Goal: Task Accomplishment & Management: Use online tool/utility

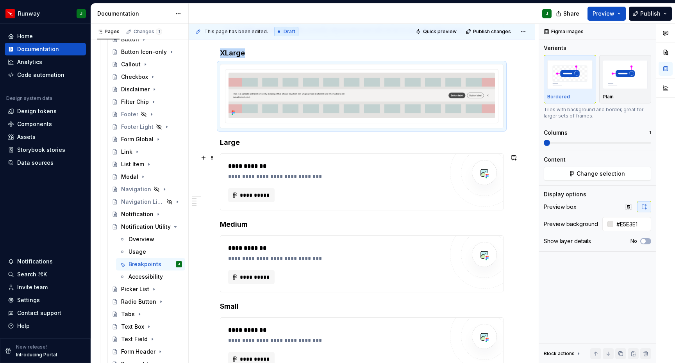
scroll to position [168, 0]
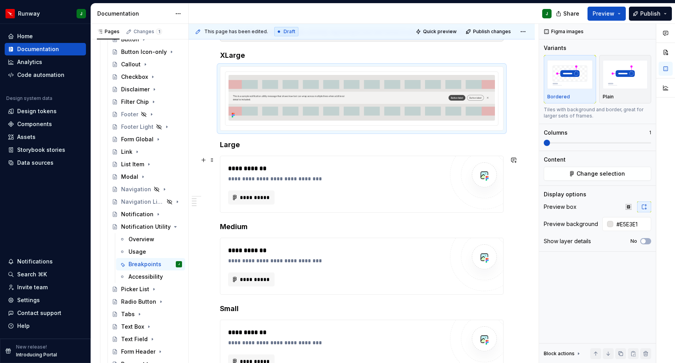
drag, startPoint x: 438, startPoint y: 197, endPoint x: 427, endPoint y: 195, distance: 10.4
click at [438, 197] on div "**********" at bounding box center [336, 198] width 216 height 14
click at [435, 96] on img "To enrich screen reader interactions, please activate Accessibility in Grammarl…" at bounding box center [362, 98] width 266 height 46
click at [436, 179] on div "**********" at bounding box center [338, 179] width 220 height 8
click at [588, 175] on span "Add frames" at bounding box center [600, 174] width 31 height 8
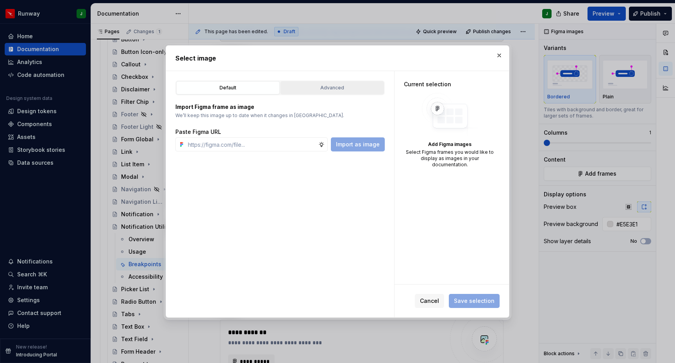
click at [331, 89] on div "Advanced" at bounding box center [332, 88] width 98 height 8
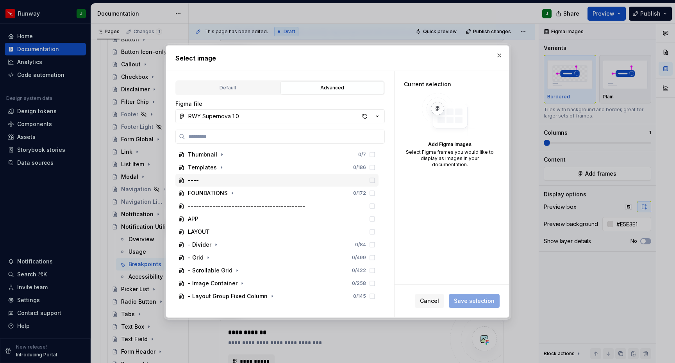
scroll to position [785, 0]
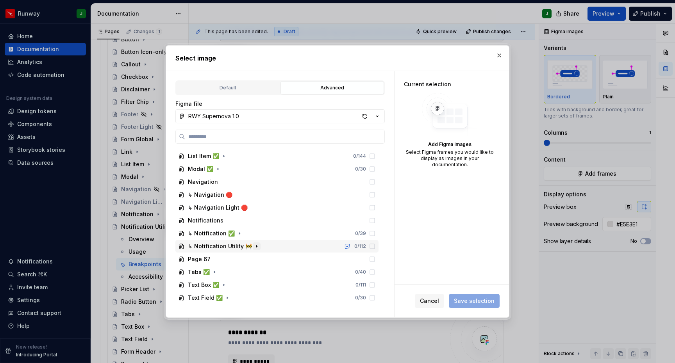
click at [256, 247] on icon "button" at bounding box center [256, 247] width 1 height 2
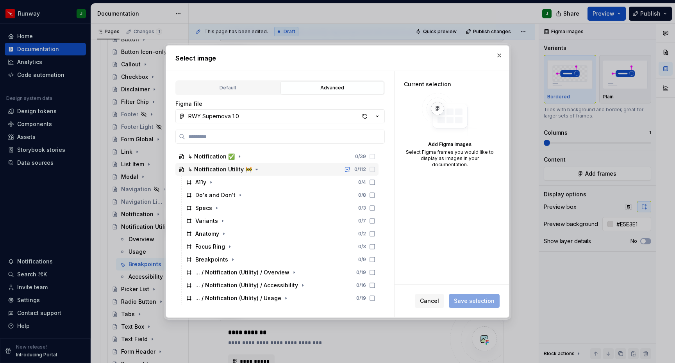
scroll to position [896, 0]
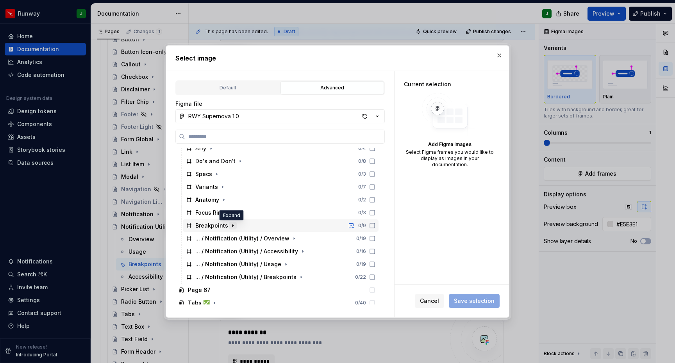
click at [233, 226] on icon "button" at bounding box center [233, 226] width 6 height 6
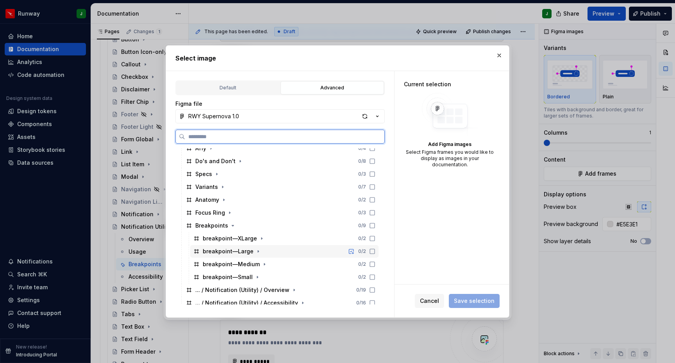
click at [261, 249] on div "breakpoint—Large 0 / 2" at bounding box center [284, 251] width 188 height 13
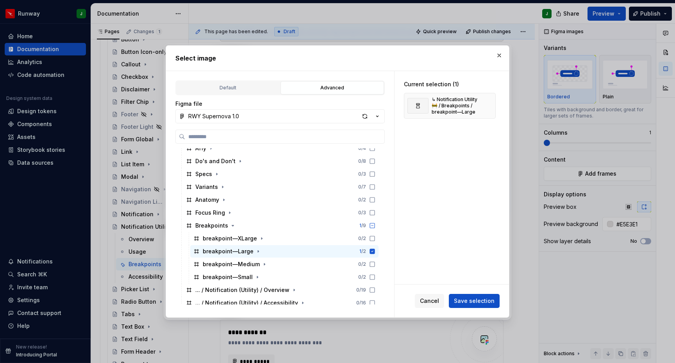
click at [471, 300] on span "Save selection" at bounding box center [474, 301] width 41 height 8
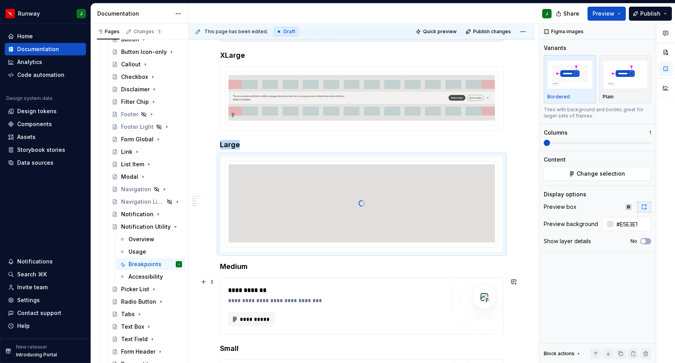
scroll to position [250, 0]
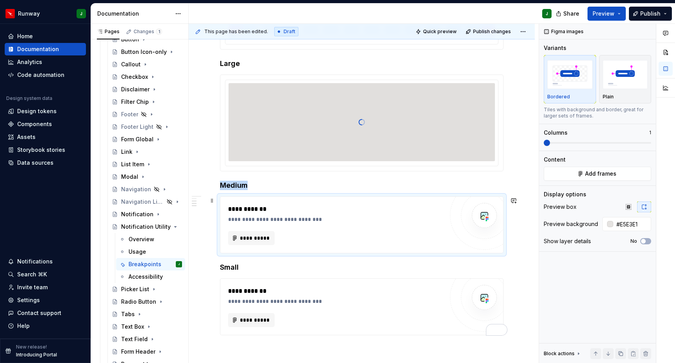
click at [443, 222] on div "**********" at bounding box center [338, 220] width 220 height 8
click at [623, 173] on button "Add frames" at bounding box center [597, 174] width 107 height 14
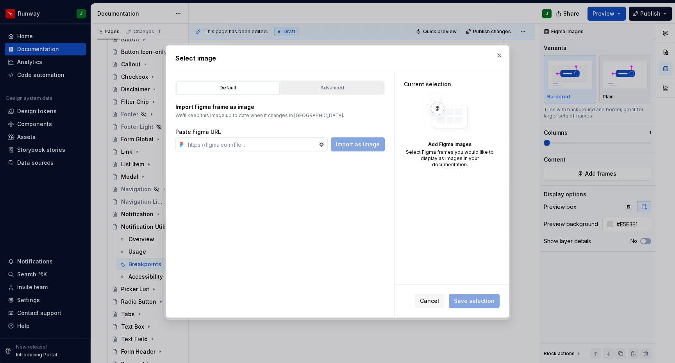
click at [329, 86] on div "Advanced" at bounding box center [332, 88] width 98 height 8
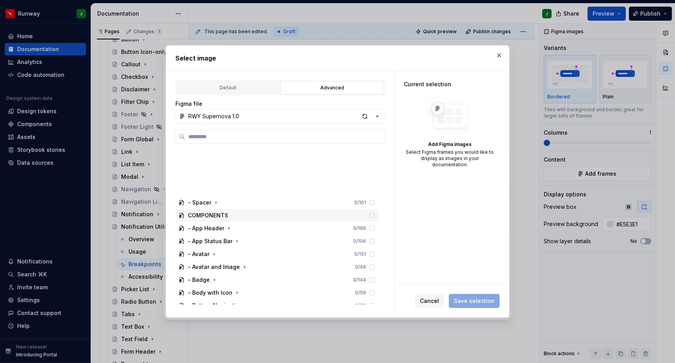
scroll to position [785, 0]
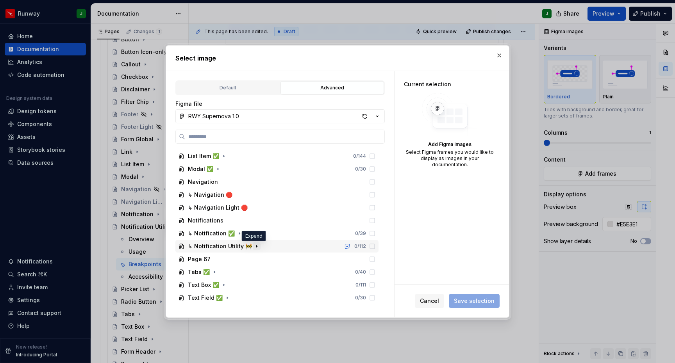
click at [256, 247] on icon "button" at bounding box center [256, 247] width 1 height 2
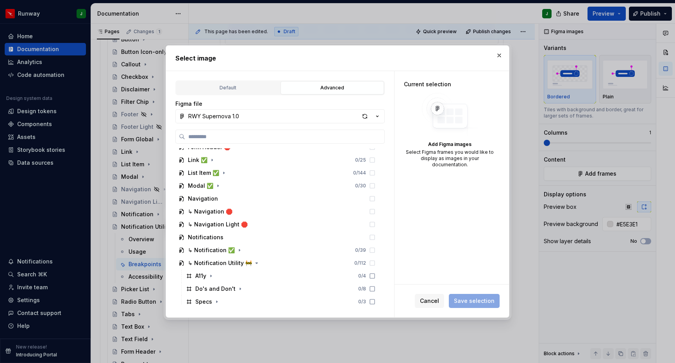
scroll to position [927, 0]
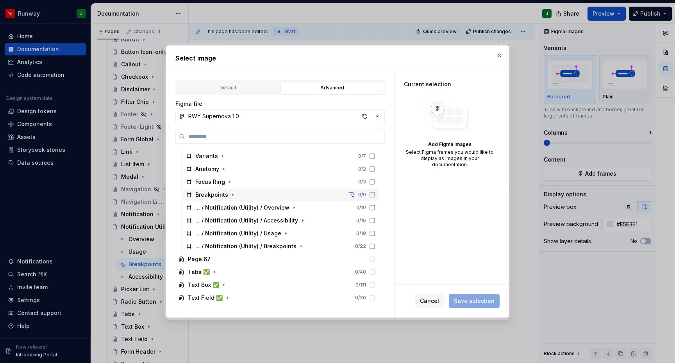
drag, startPoint x: 232, startPoint y: 195, endPoint x: 239, endPoint y: 198, distance: 7.4
click at [232, 195] on icon "button" at bounding box center [233, 195] width 6 height 6
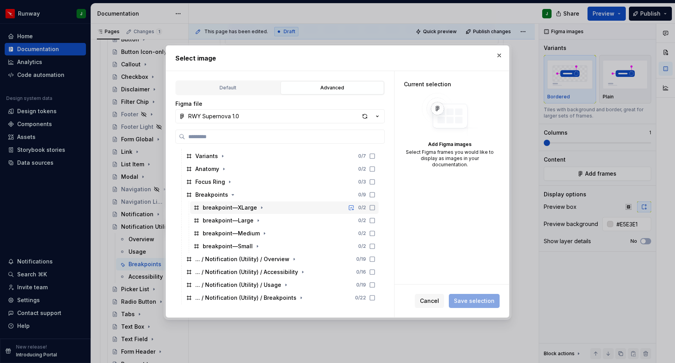
scroll to position [978, 0]
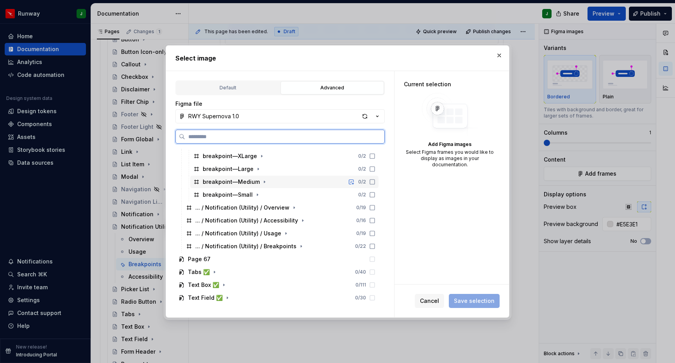
click at [283, 185] on div "breakpoint—Medium 0 / 2" at bounding box center [284, 182] width 188 height 13
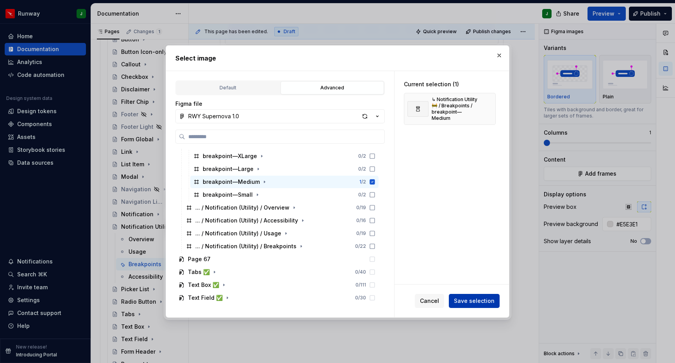
click at [479, 298] on span "Save selection" at bounding box center [474, 301] width 41 height 8
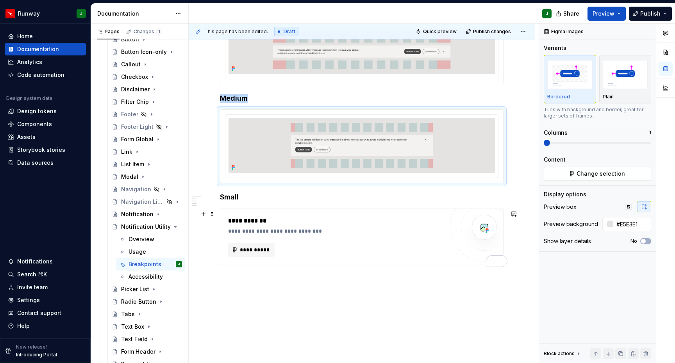
scroll to position [326, 0]
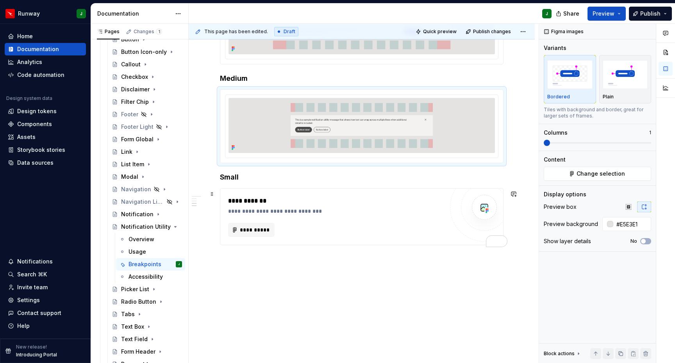
click at [428, 207] on div "**********" at bounding box center [338, 211] width 220 height 8
click at [588, 175] on span "Add frames" at bounding box center [600, 174] width 31 height 8
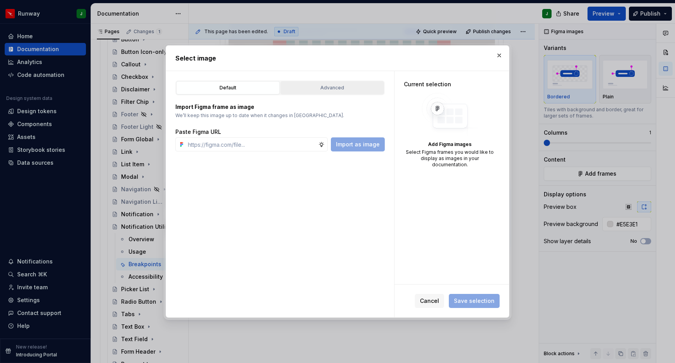
click at [317, 93] on button "Advanced" at bounding box center [332, 87] width 104 height 13
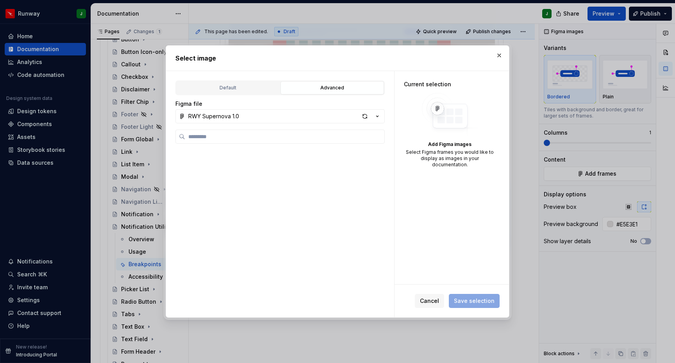
scroll to position [785, 0]
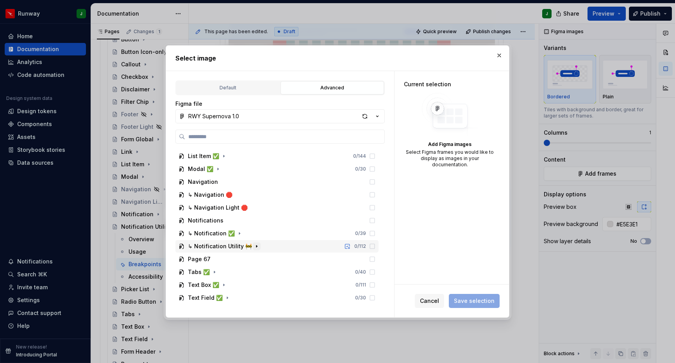
click at [256, 247] on icon "button" at bounding box center [256, 247] width 1 height 2
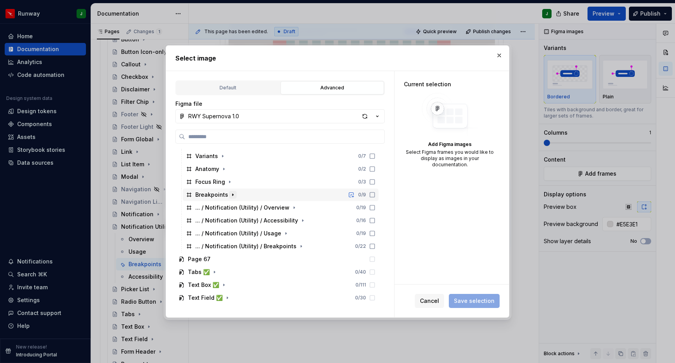
click at [231, 196] on icon "button" at bounding box center [233, 195] width 6 height 6
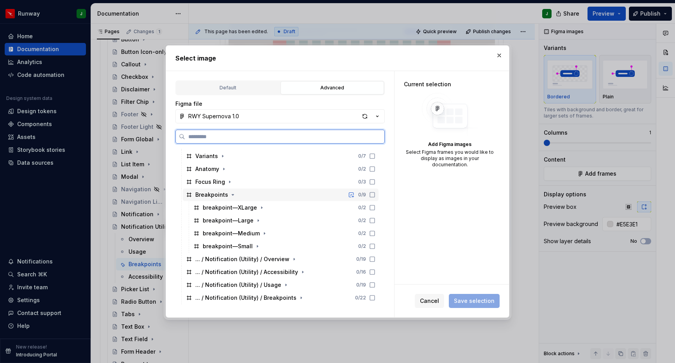
scroll to position [978, 0]
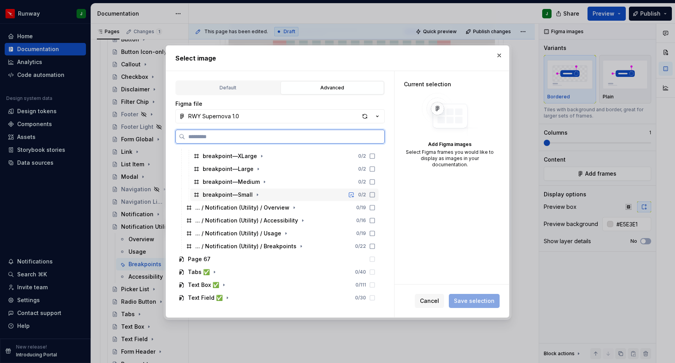
click at [273, 191] on div "breakpoint—Small 0 / 2" at bounding box center [284, 195] width 188 height 13
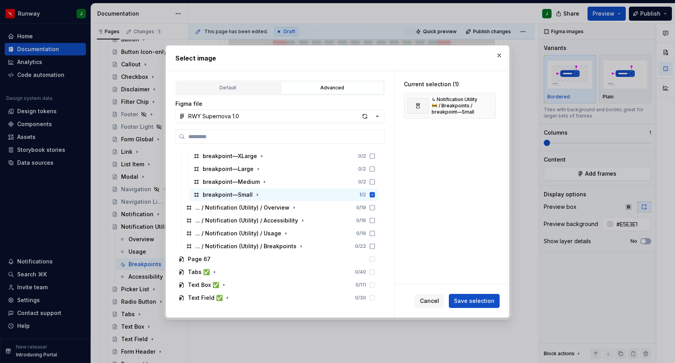
drag, startPoint x: 477, startPoint y: 300, endPoint x: 472, endPoint y: 298, distance: 5.1
click at [476, 300] on span "Save selection" at bounding box center [474, 301] width 41 height 8
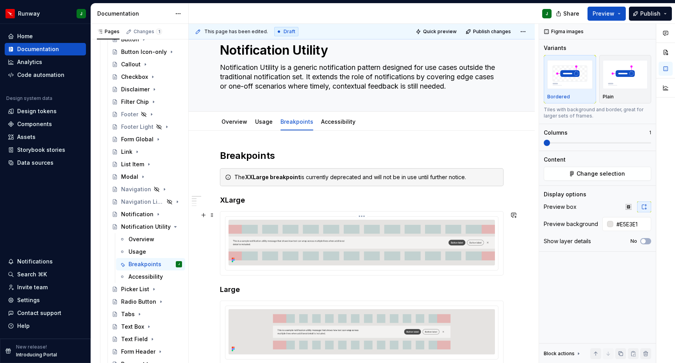
scroll to position [0, 0]
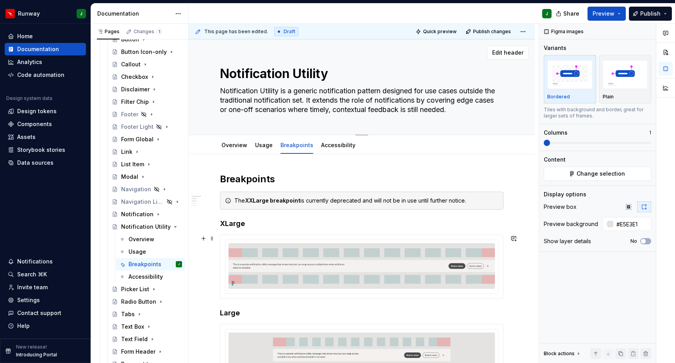
type textarea "*"
click at [326, 146] on link "Accessibility" at bounding box center [338, 145] width 34 height 7
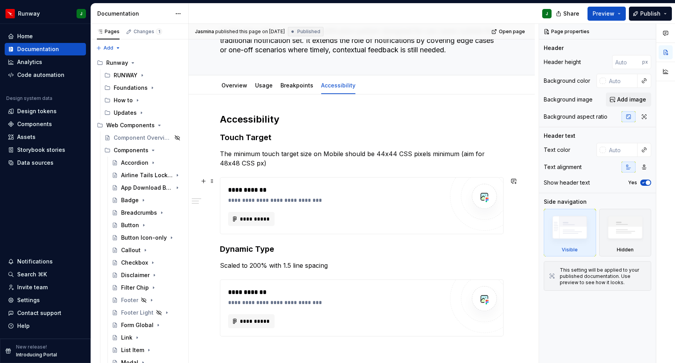
scroll to position [63, 0]
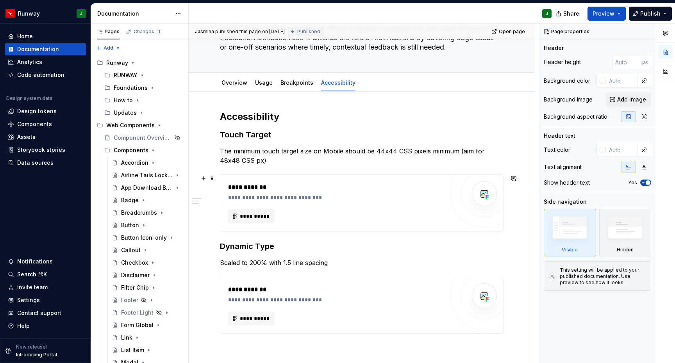
click at [404, 213] on div "**********" at bounding box center [336, 216] width 216 height 14
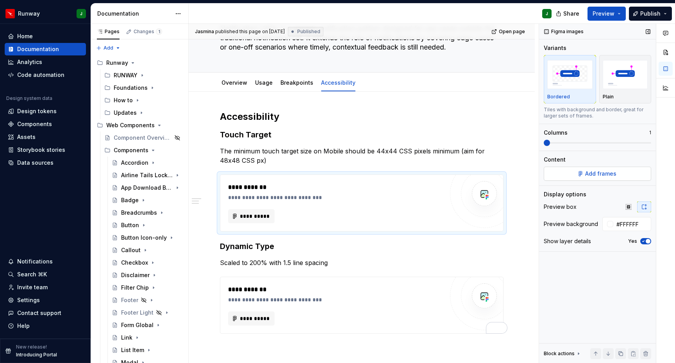
click at [569, 177] on button "Add frames" at bounding box center [597, 174] width 107 height 14
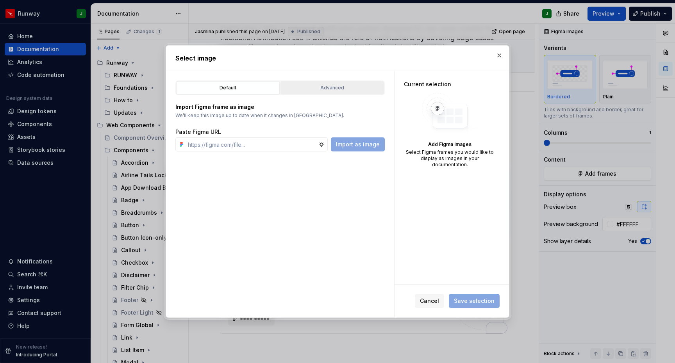
click at [337, 81] on div "Default Advanced" at bounding box center [279, 87] width 209 height 15
click at [338, 86] on div "Advanced" at bounding box center [332, 88] width 98 height 8
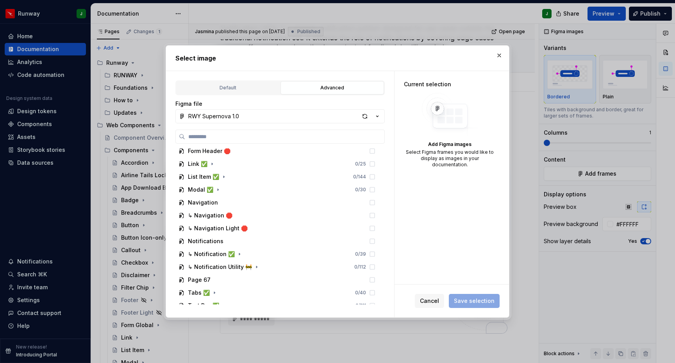
scroll to position [785, 0]
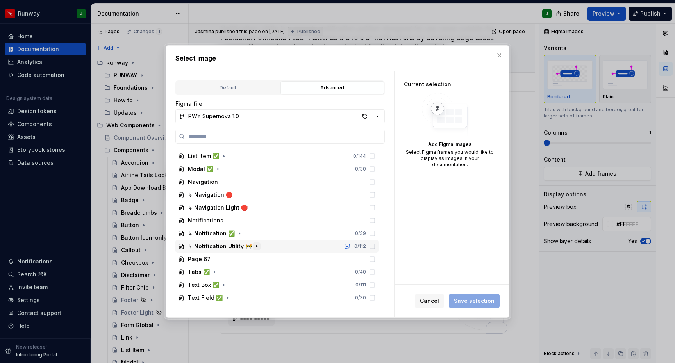
click at [255, 248] on icon "button" at bounding box center [257, 246] width 6 height 6
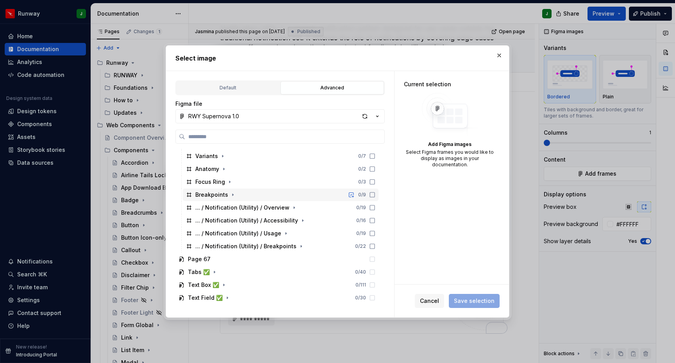
scroll to position [826, 0]
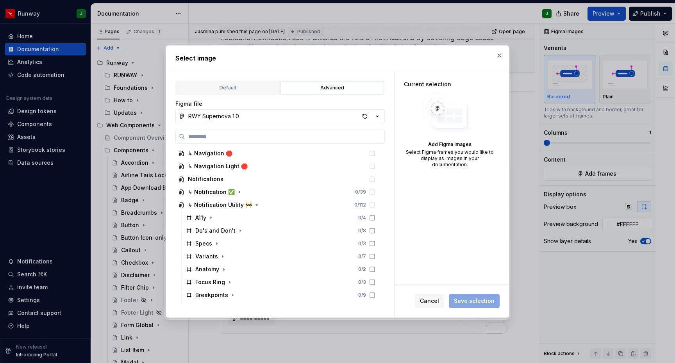
drag, startPoint x: 365, startPoint y: 115, endPoint x: 359, endPoint y: 127, distance: 13.3
click at [365, 115] on div "button" at bounding box center [364, 116] width 11 height 11
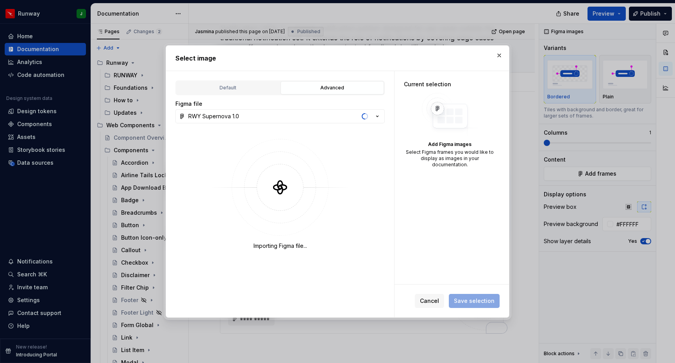
type textarea "*"
